Goal: Task Accomplishment & Management: Use online tool/utility

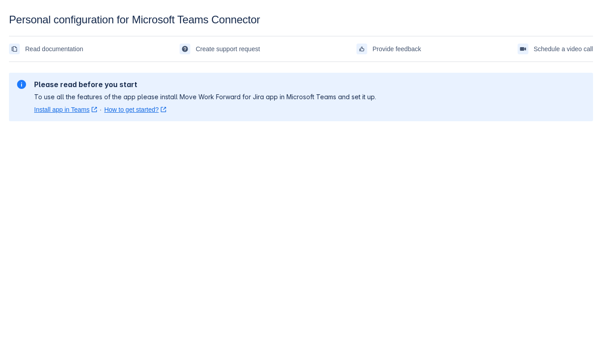
click at [359, 282] on body "Personal configuration for Microsoft Teams Connector Read documentation Create …" at bounding box center [301, 189] width 602 height 352
click at [550, 191] on body "Personal configuration for Microsoft Teams Connector Read documentation Create …" at bounding box center [301, 189] width 602 height 352
click at [48, 110] on link "Install app in Teams ﻿ , (opens new window)" at bounding box center [65, 109] width 63 height 9
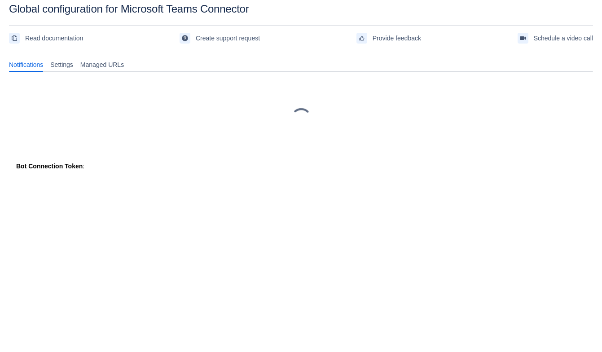
scroll to position [13, 0]
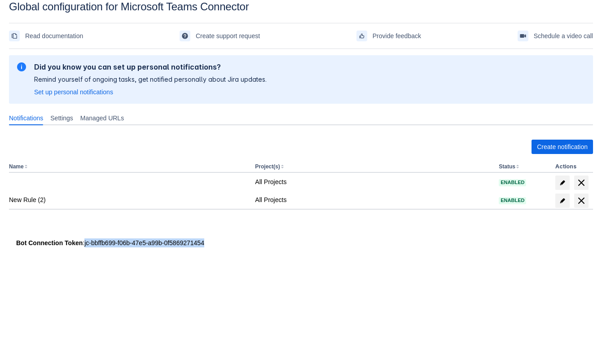
drag, startPoint x: 85, startPoint y: 242, endPoint x: 266, endPoint y: 256, distance: 181.4
click at [266, 256] on div "Please refresh the page and try again. If the issue persist please contact supp…" at bounding box center [301, 161] width 584 height 216
copy div "jc-bbffb699-f06b-47e5-a99b-0f5869271454"
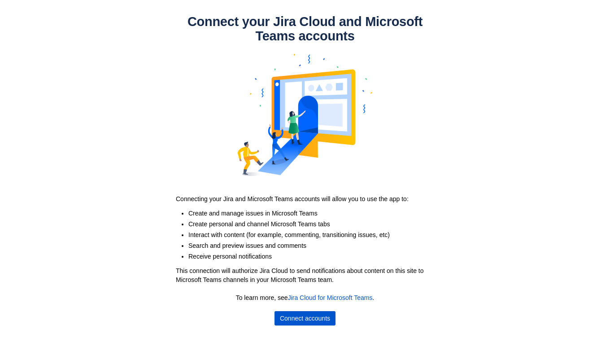
click at [319, 316] on span "Connect accounts" at bounding box center [305, 318] width 50 height 14
click at [317, 320] on span "Connect accounts" at bounding box center [305, 318] width 50 height 14
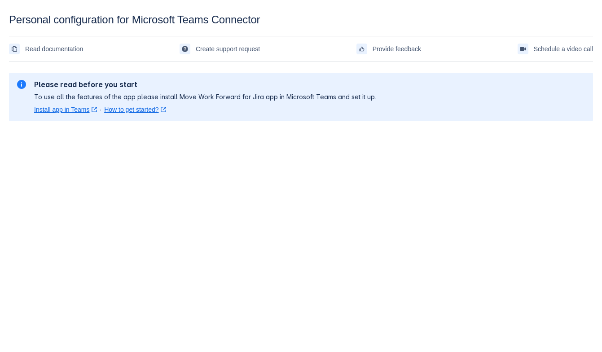
click at [316, 183] on body "Personal configuration for Microsoft Teams Connector Read documentation Create …" at bounding box center [301, 189] width 602 height 352
